Goal: Information Seeking & Learning: Understand process/instructions

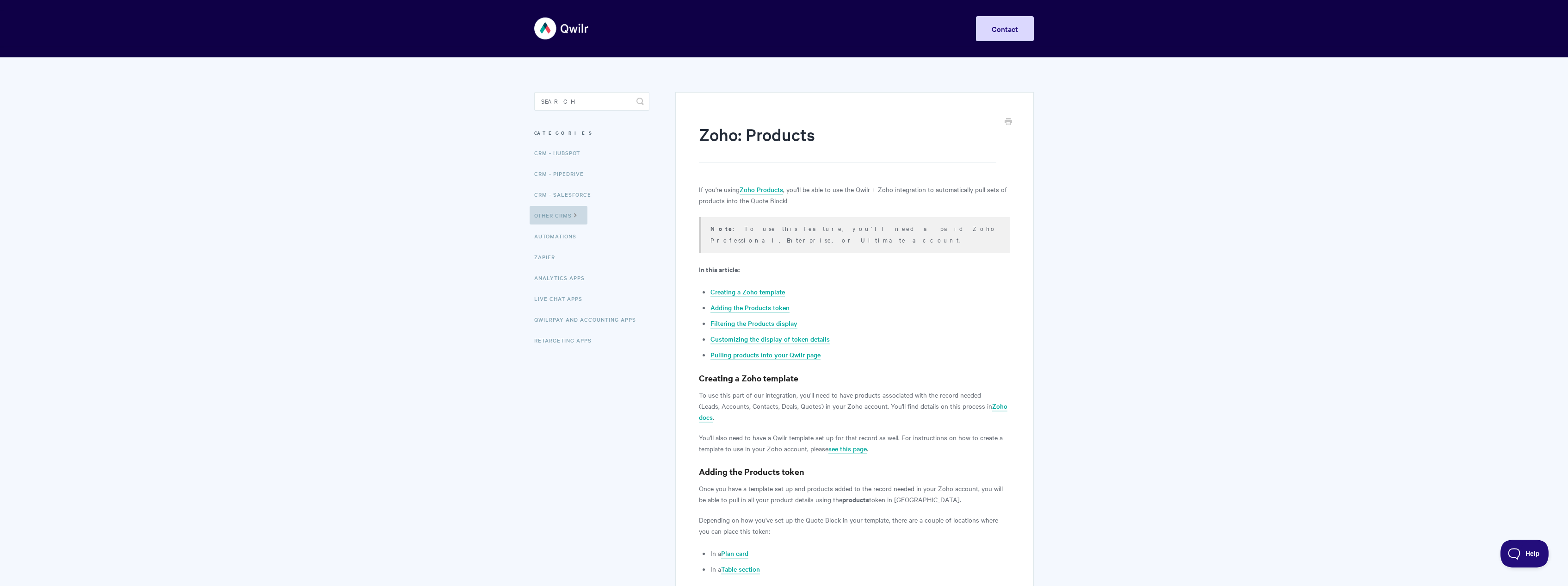
click at [567, 216] on link "Other CRMs" at bounding box center [558, 215] width 58 height 18
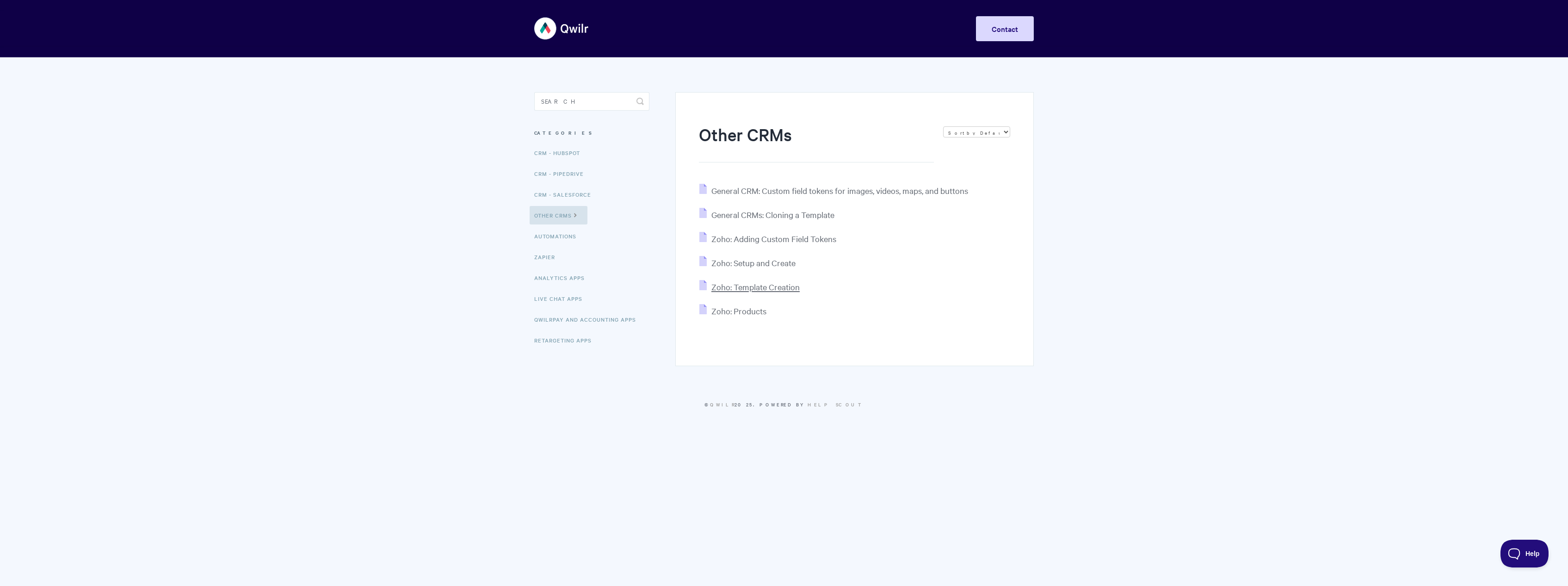
click at [727, 283] on span "Zoho: Template Creation" at bounding box center [755, 286] width 88 height 10
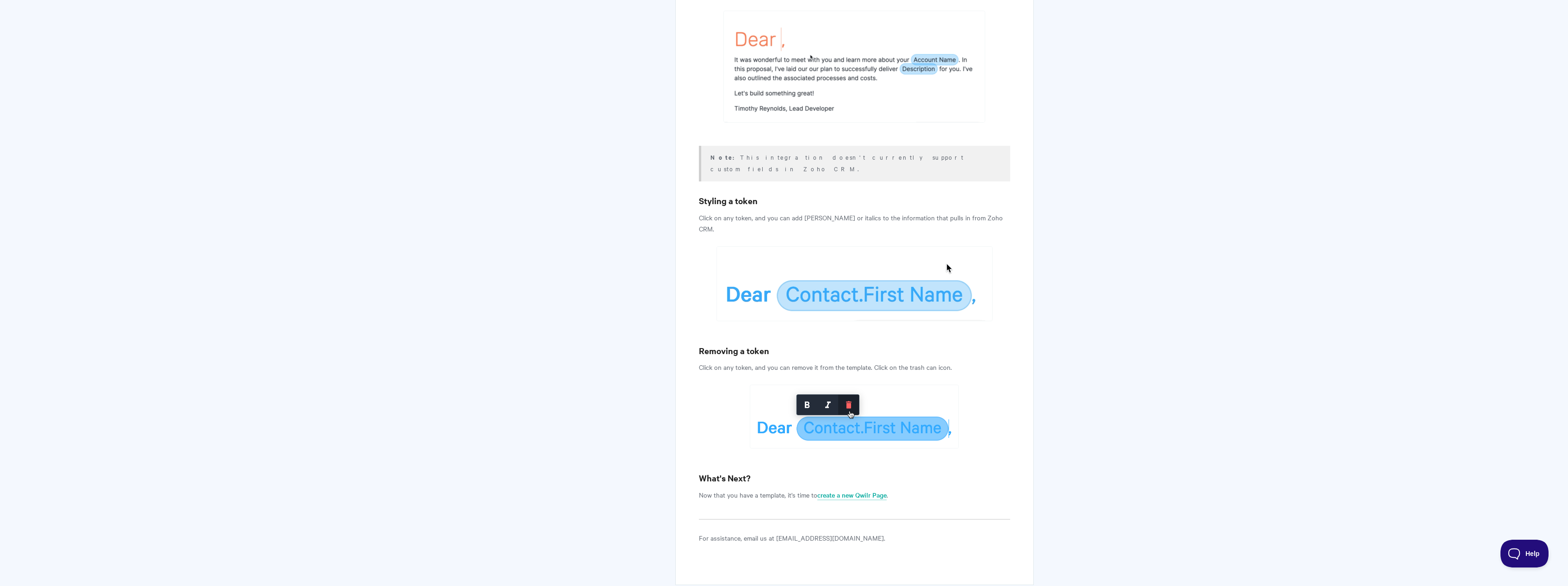
scroll to position [2771, 0]
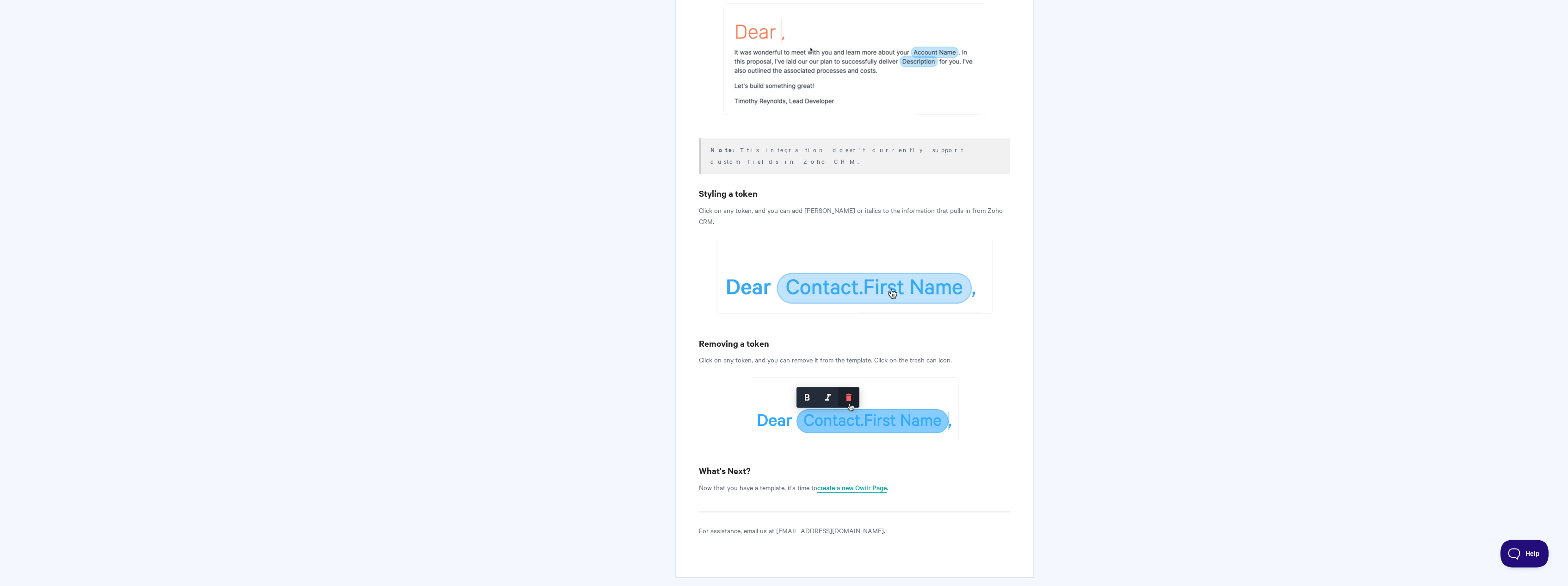
click at [866, 483] on link "create a new Qwilr Page" at bounding box center [852, 488] width 69 height 10
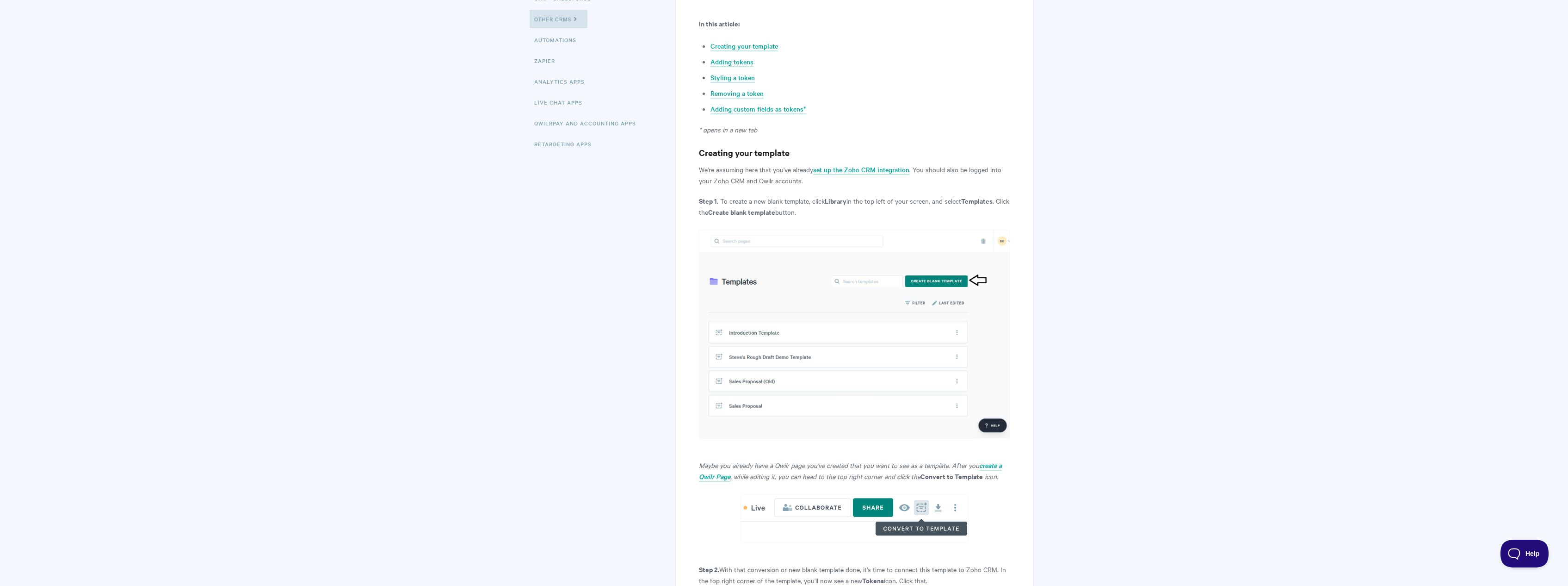
scroll to position [0, 0]
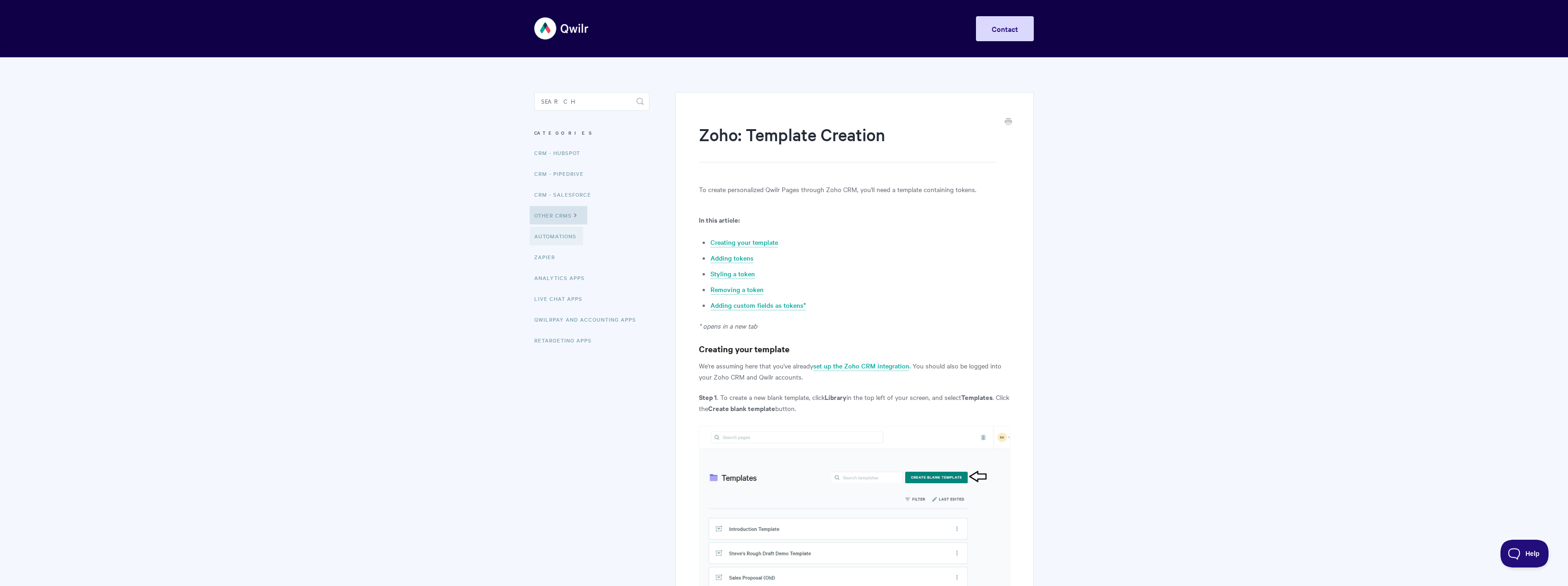
click at [555, 238] on link "Automations" at bounding box center [556, 236] width 54 height 18
